Goal: Obtain resource: Obtain resource

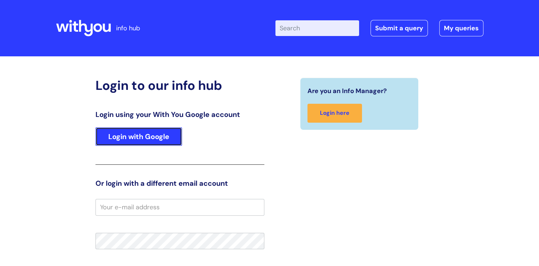
click at [132, 136] on link "Login with Google" at bounding box center [138, 136] width 87 height 19
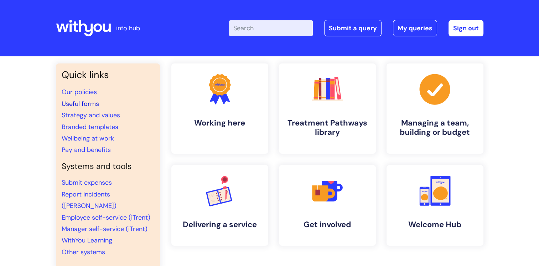
click at [82, 104] on link "Useful forms" at bounding box center [80, 103] width 37 height 9
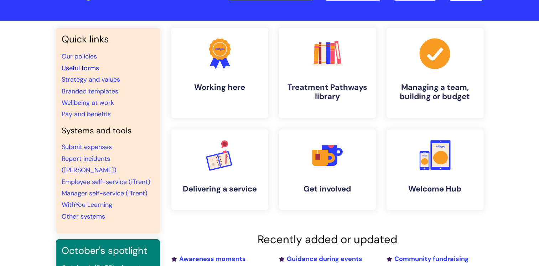
click at [89, 66] on link "Useful forms" at bounding box center [80, 68] width 37 height 9
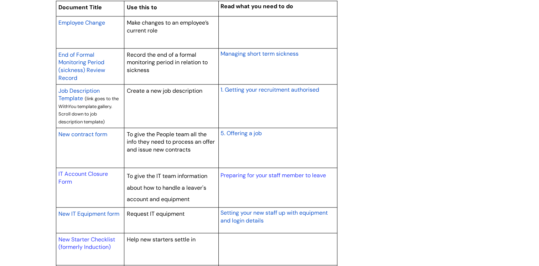
scroll to position [641, 0]
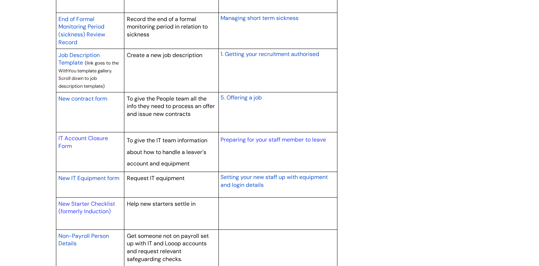
click at [86, 100] on span "New contract form" at bounding box center [82, 98] width 49 height 7
